Goal: Task Accomplishment & Management: Complete application form

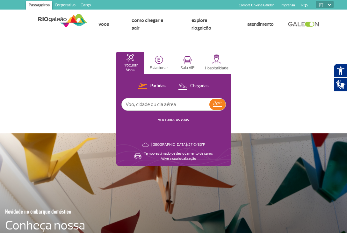
click at [88, 4] on link "Cargo" at bounding box center [85, 6] width 15 height 10
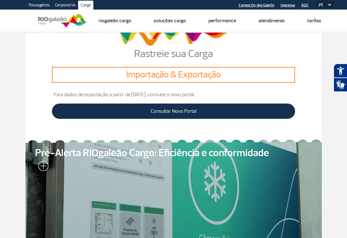
click at [72, 3] on link "Corporativo" at bounding box center [65, 6] width 26 height 10
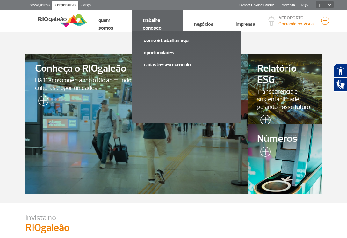
click at [152, 19] on link "Trabalhe Conosco" at bounding box center [152, 24] width 19 height 14
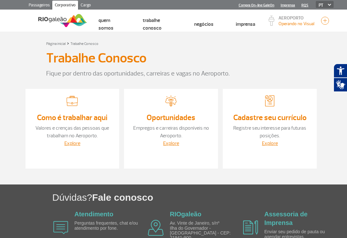
click at [263, 115] on link "Cadastre seu currículo" at bounding box center [269, 118] width 73 height 10
